Goal: Navigation & Orientation: Find specific page/section

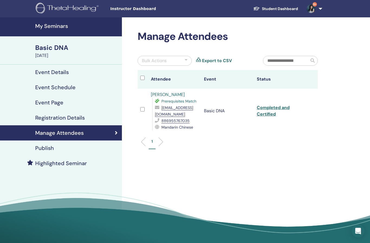
click at [48, 26] on h4 "My Seminars" at bounding box center [76, 26] width 83 height 6
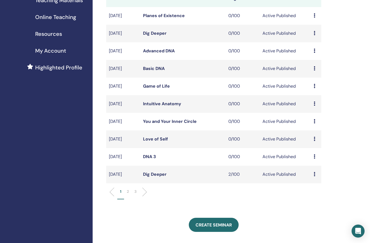
scroll to position [94, 0]
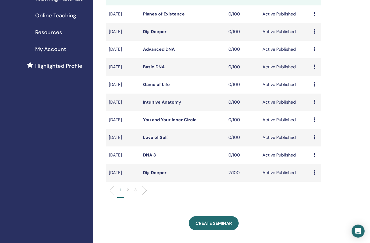
click at [125, 153] on td "Aug/15, 2025" at bounding box center [123, 155] width 34 height 18
click at [146, 155] on link "DNA 3" at bounding box center [149, 155] width 13 height 6
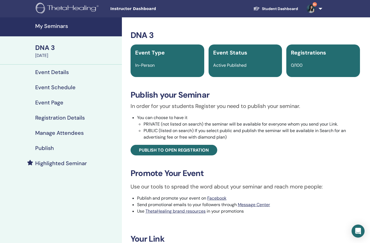
click at [65, 87] on h4 "Event Schedule" at bounding box center [55, 87] width 40 height 6
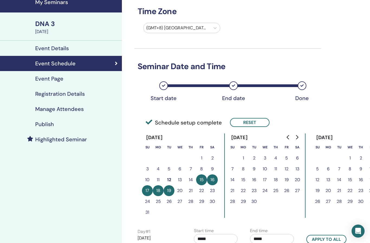
scroll to position [12, 0]
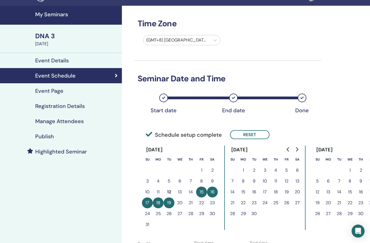
click at [48, 137] on h4 "Publish" at bounding box center [44, 136] width 19 height 6
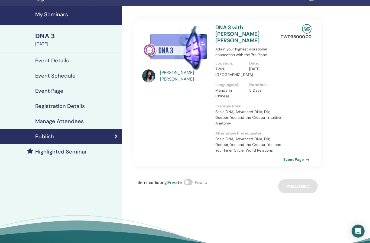
click at [299, 155] on link "Event Page" at bounding box center [297, 159] width 28 height 8
click at [297, 155] on link "Event Page" at bounding box center [297, 159] width 28 height 8
click at [293, 155] on link "Event Page" at bounding box center [297, 159] width 28 height 8
